Goal: Task Accomplishment & Management: Complete application form

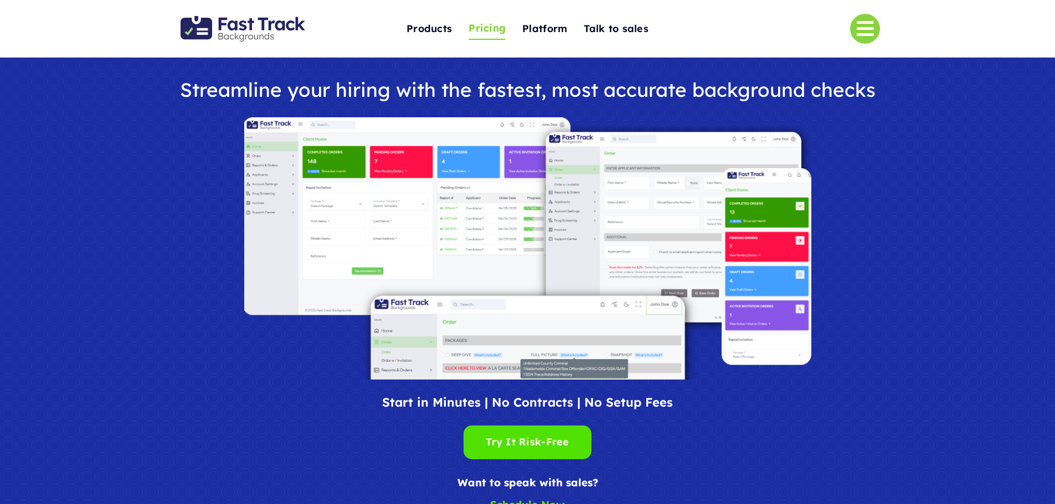
click at [492, 30] on span "Pricing" at bounding box center [486, 28] width 37 height 17
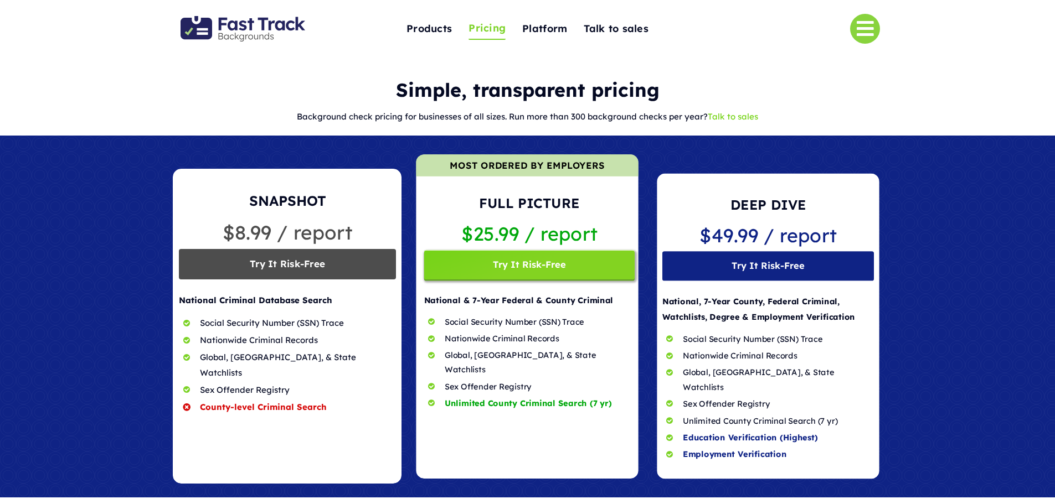
click at [327, 265] on span at bounding box center [287, 326] width 229 height 315
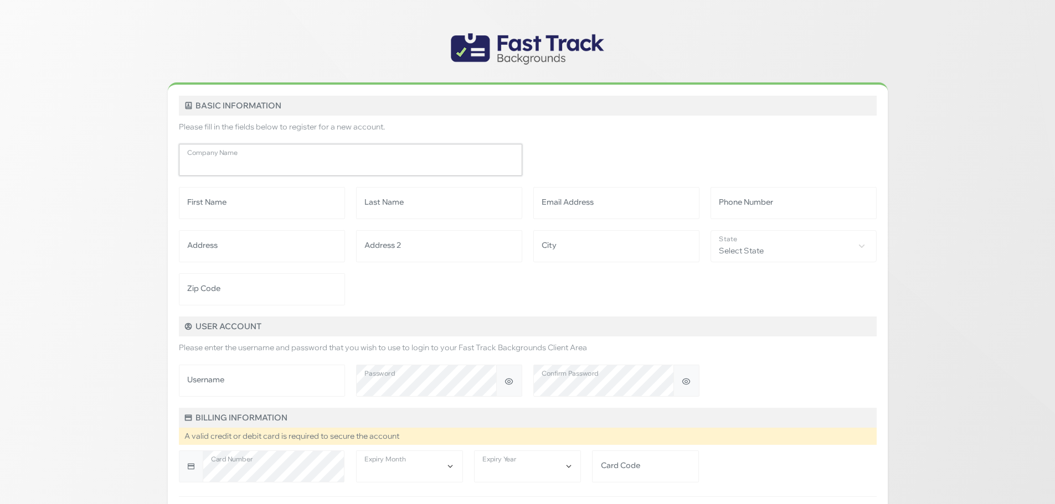
click at [335, 159] on input "Company Name" at bounding box center [350, 160] width 343 height 32
type input "**********"
drag, startPoint x: 224, startPoint y: 207, endPoint x: 260, endPoint y: 207, distance: 35.4
click at [224, 207] on input "First Name" at bounding box center [262, 203] width 166 height 32
